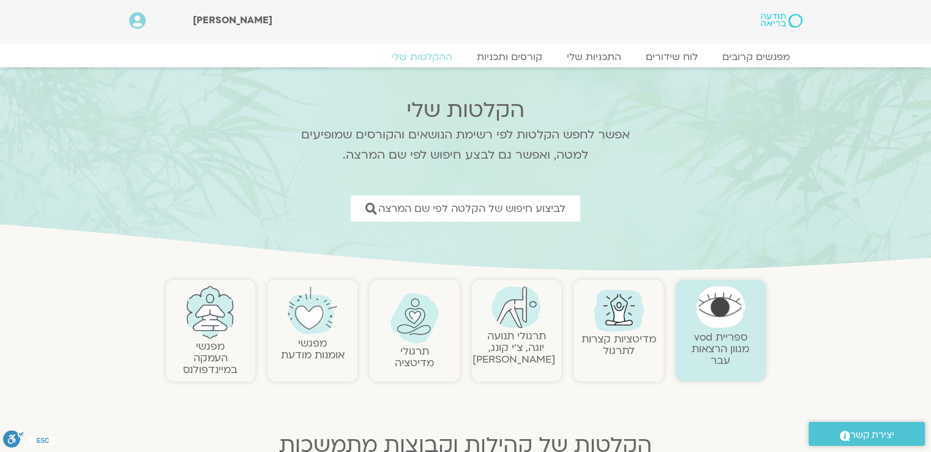
click at [507, 321] on img at bounding box center [517, 307] width 50 height 42
click at [510, 318] on img at bounding box center [517, 307] width 50 height 42
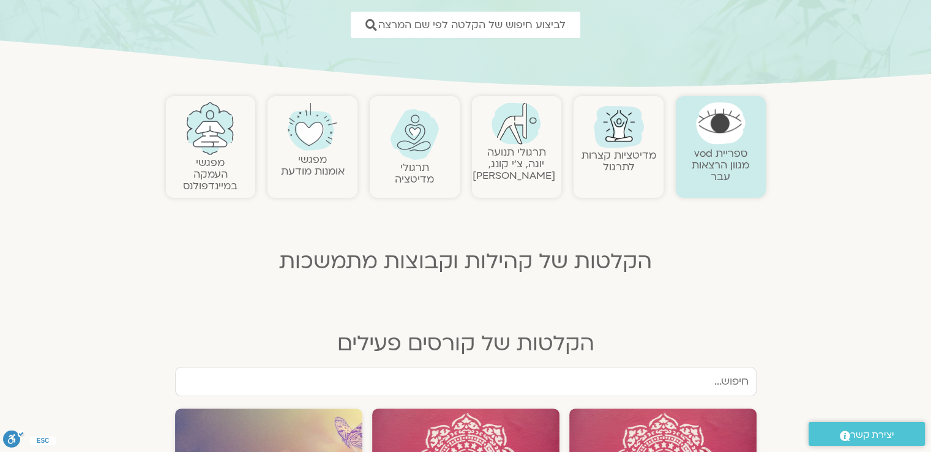
scroll to position [245, 0]
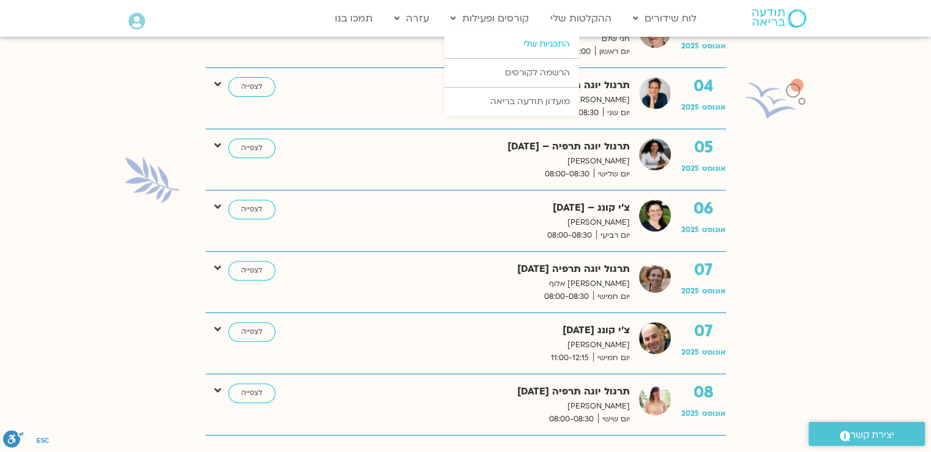
scroll to position [612, 0]
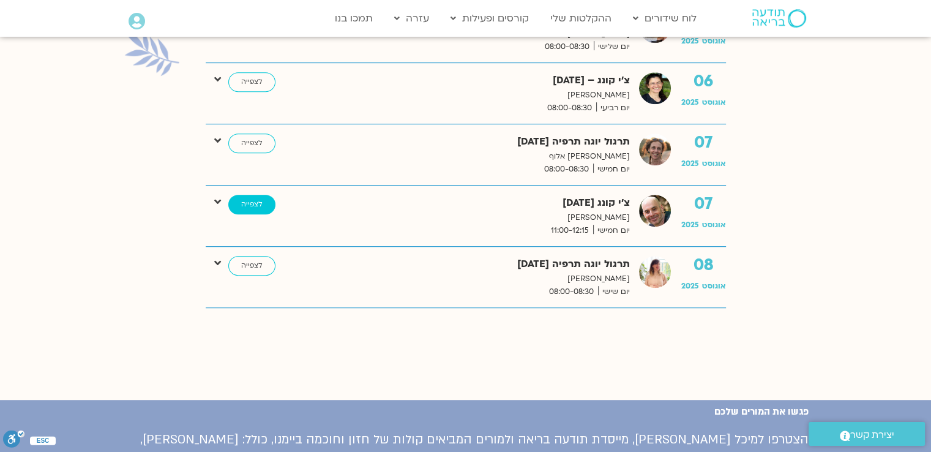
click at [241, 201] on link "לצפייה" at bounding box center [251, 205] width 47 height 20
